Goal: Information Seeking & Learning: Learn about a topic

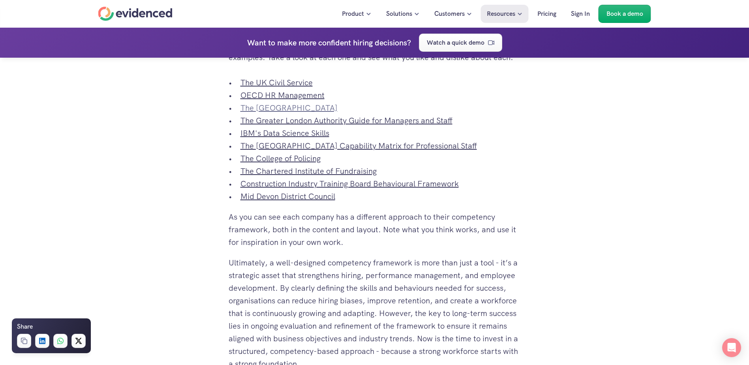
scroll to position [2882, 0]
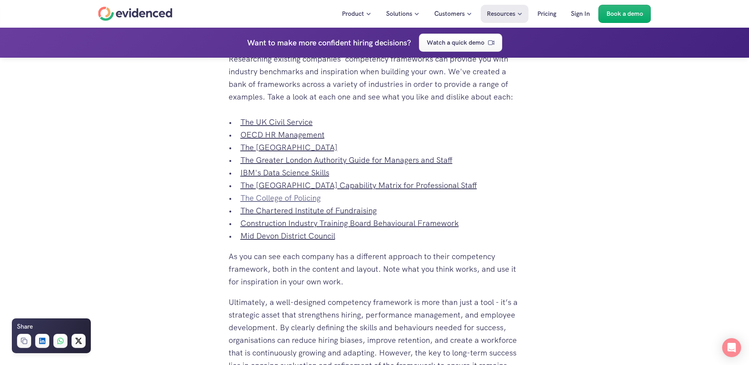
click at [294, 203] on link "The College of Policing" at bounding box center [280, 198] width 80 height 10
click at [253, 127] on link "The UK Civil Service" at bounding box center [276, 122] width 72 height 10
click at [271, 140] on link "OECD HR Management" at bounding box center [282, 134] width 84 height 10
click at [278, 152] on link "The [GEOGRAPHIC_DATA]" at bounding box center [288, 147] width 97 height 10
click at [278, 178] on link "IBM's Data Science Skills" at bounding box center [284, 172] width 89 height 10
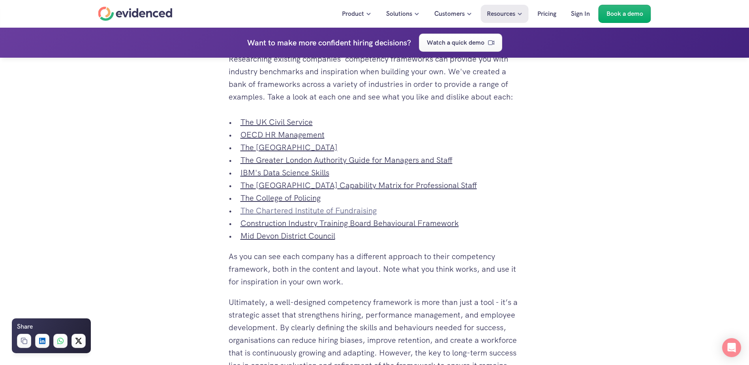
click at [277, 216] on link "The Chartered Institute of Fundraising" at bounding box center [308, 210] width 136 height 10
click at [294, 228] on link "Construction Industry Training Board Behavioural Framework" at bounding box center [349, 223] width 218 height 10
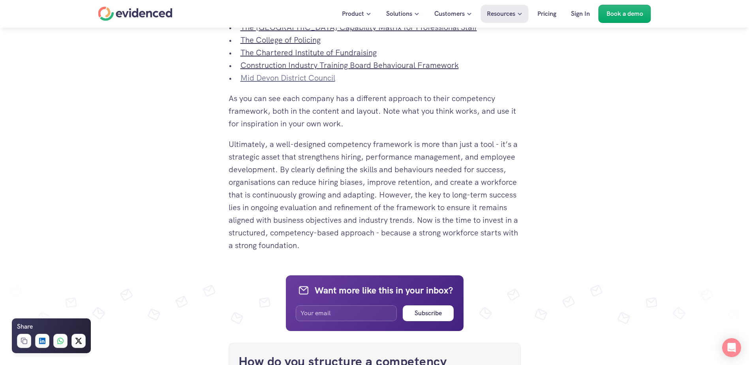
click at [267, 83] on link "Mid Devon District Council" at bounding box center [287, 78] width 95 height 10
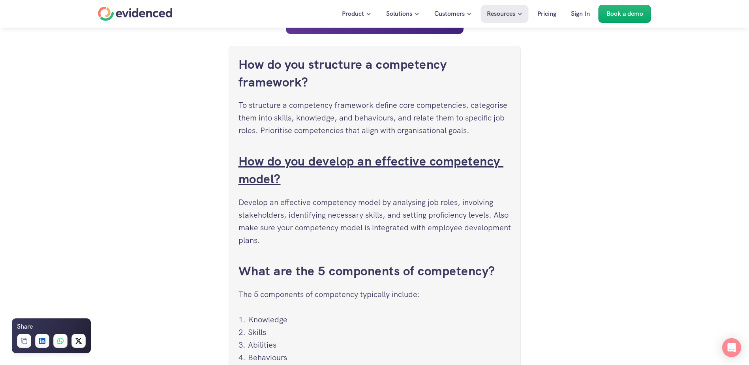
scroll to position [3474, 0]
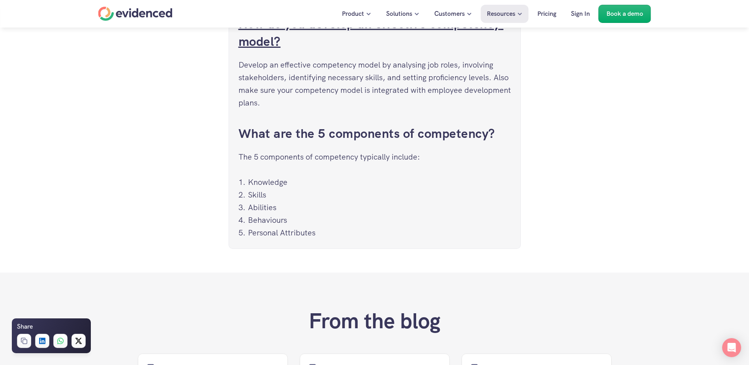
click at [287, 50] on link "How do you develop an effective competency model?" at bounding box center [370, 32] width 265 height 34
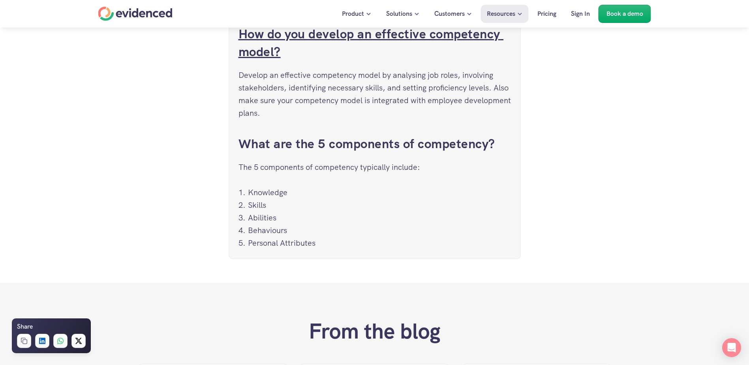
click at [289, 60] on link "How do you develop an effective competency model?" at bounding box center [370, 43] width 265 height 34
click at [364, 60] on link "How do you develop an effective competency model?" at bounding box center [370, 43] width 265 height 34
